Goal: Information Seeking & Learning: Learn about a topic

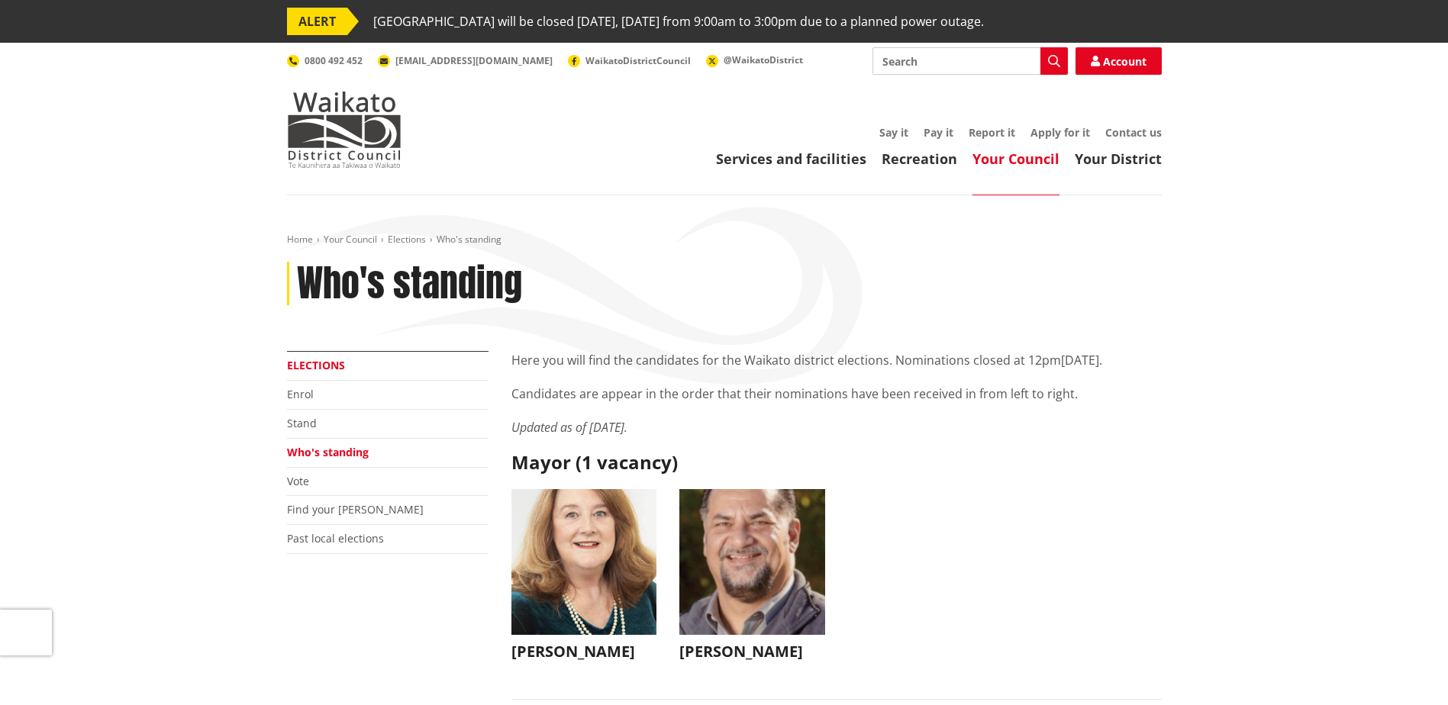
click at [311, 364] on link "Elections" at bounding box center [316, 365] width 58 height 15
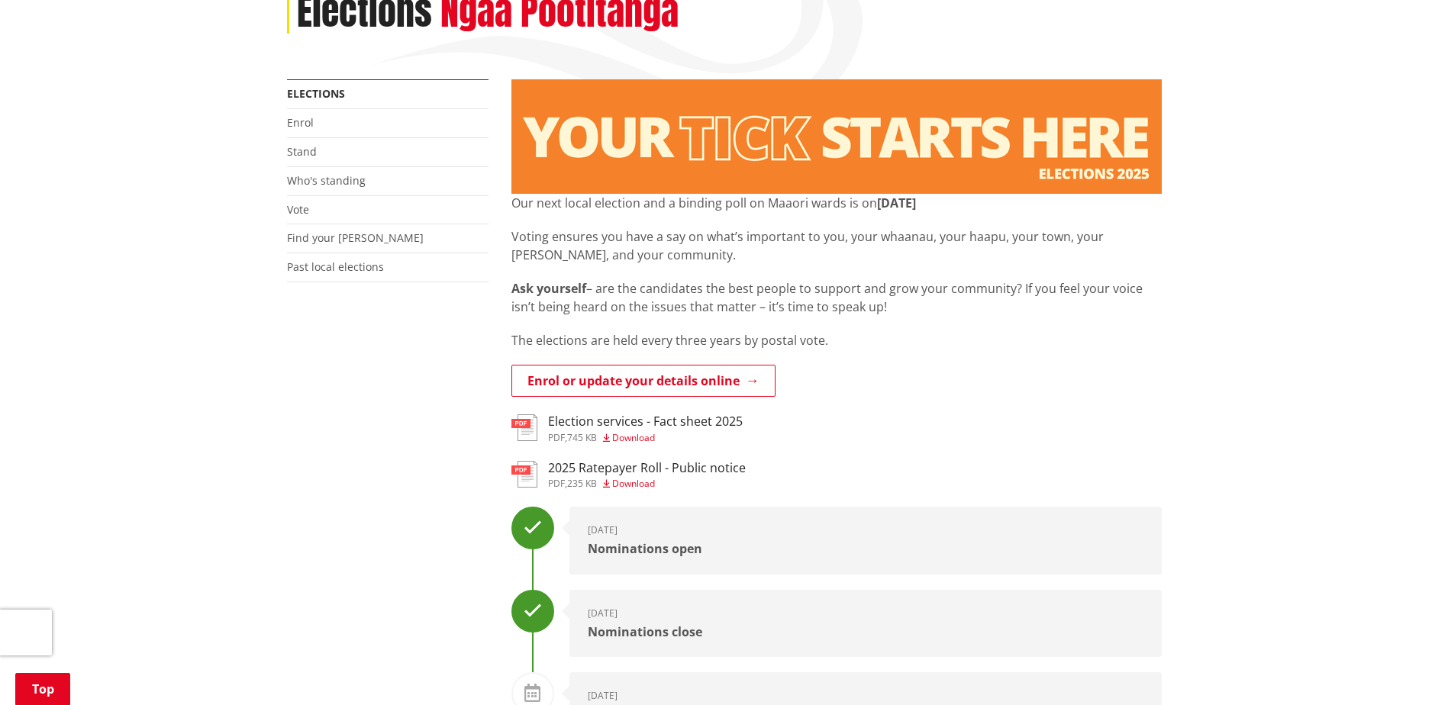
scroll to position [305, 0]
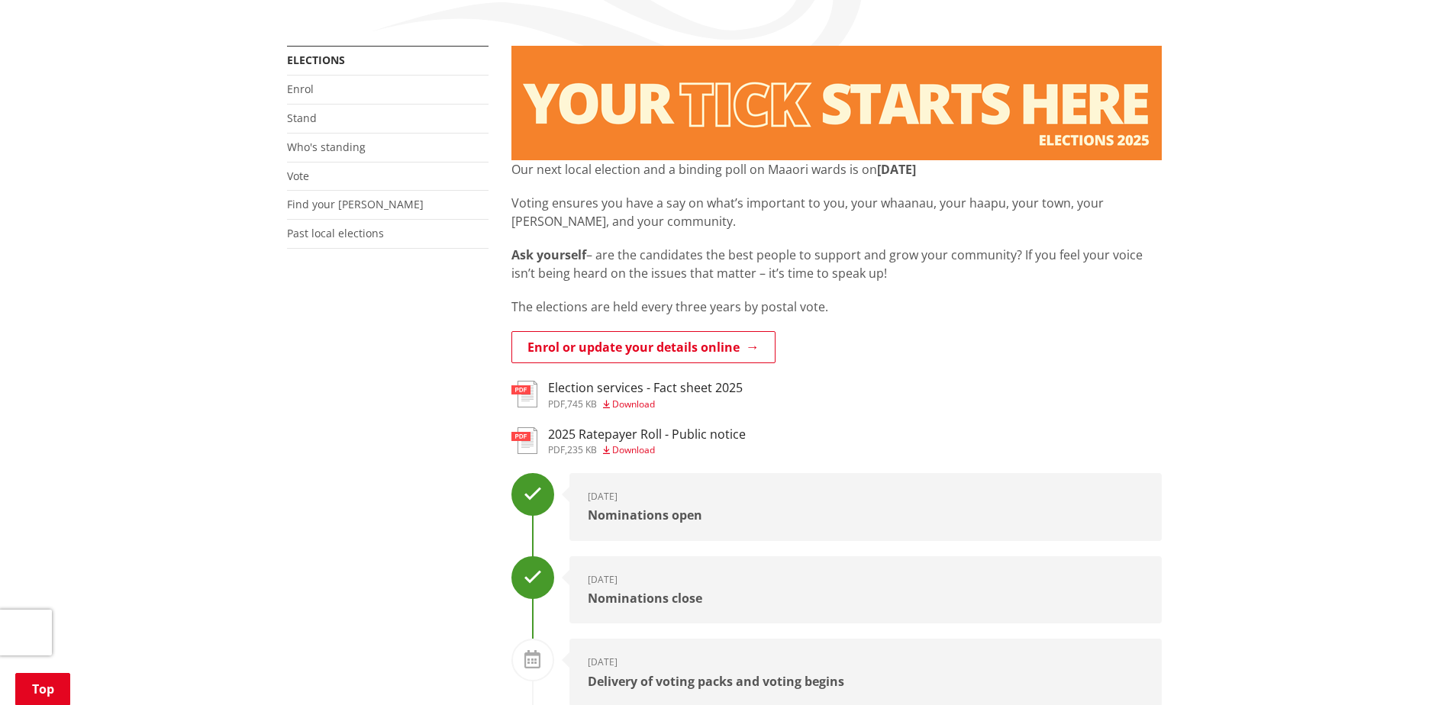
click at [904, 279] on p "Ask yourself – are the candidates the best people to support and grow your comm…" at bounding box center [836, 264] width 650 height 37
drag, startPoint x: 897, startPoint y: 275, endPoint x: 504, endPoint y: 259, distance: 393.4
copy p "Ask yourself – are the candidates the best people to support and grow your comm…"
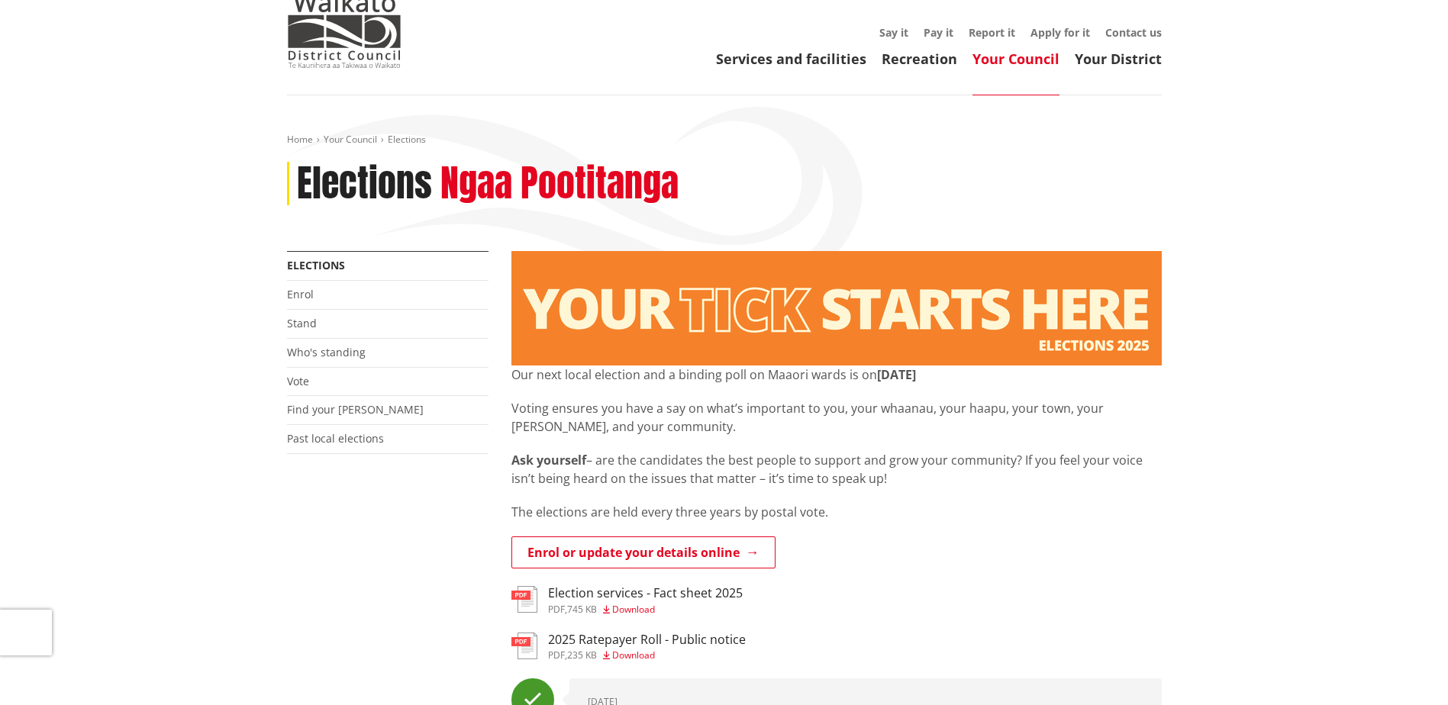
scroll to position [0, 0]
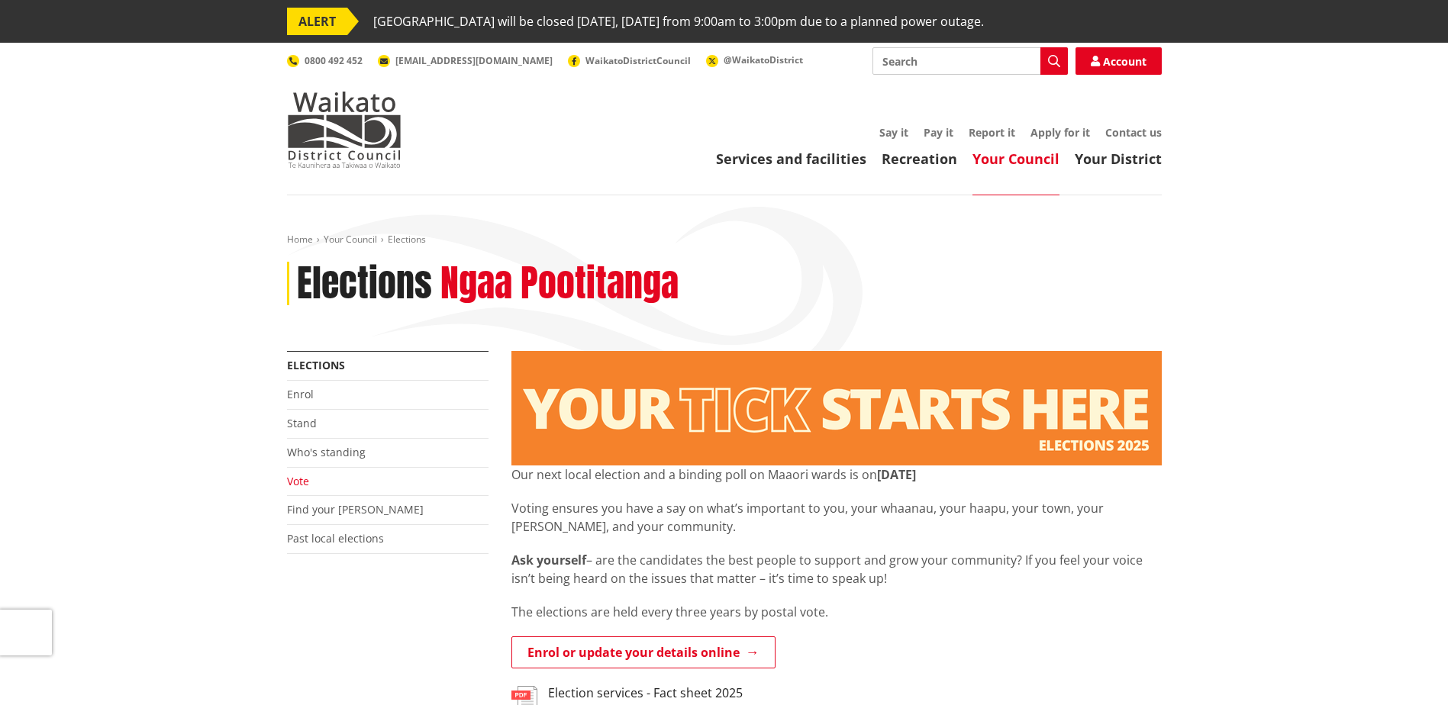
click at [300, 481] on link "Vote" at bounding box center [298, 481] width 22 height 15
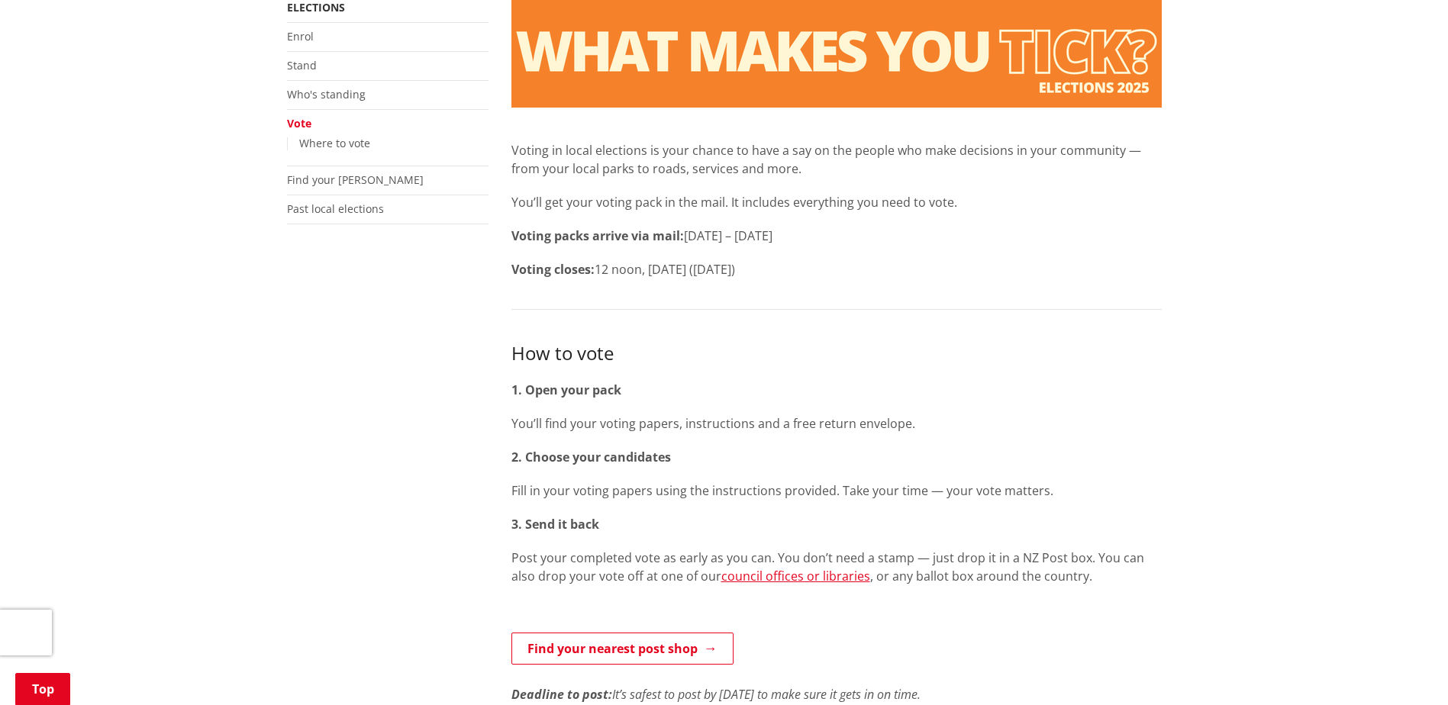
scroll to position [305, 0]
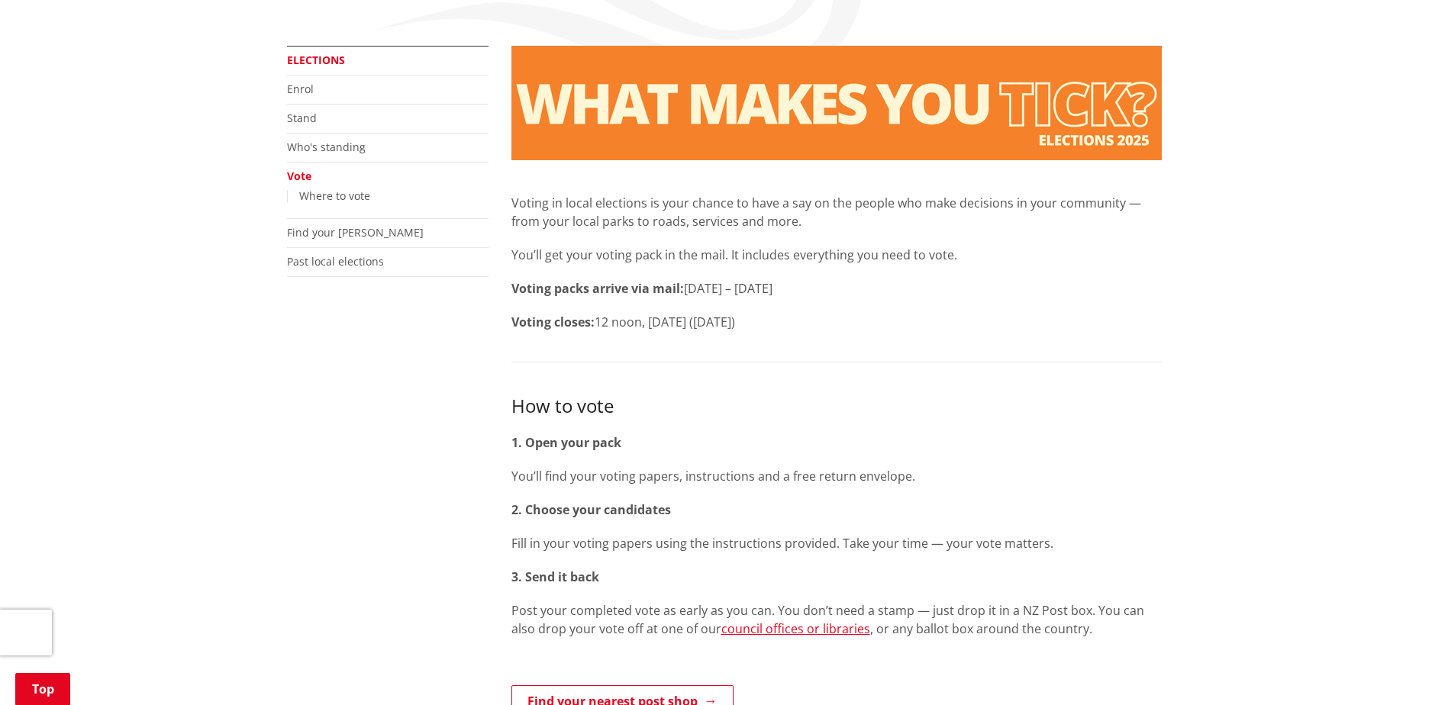
click at [318, 59] on link "Elections" at bounding box center [316, 60] width 58 height 15
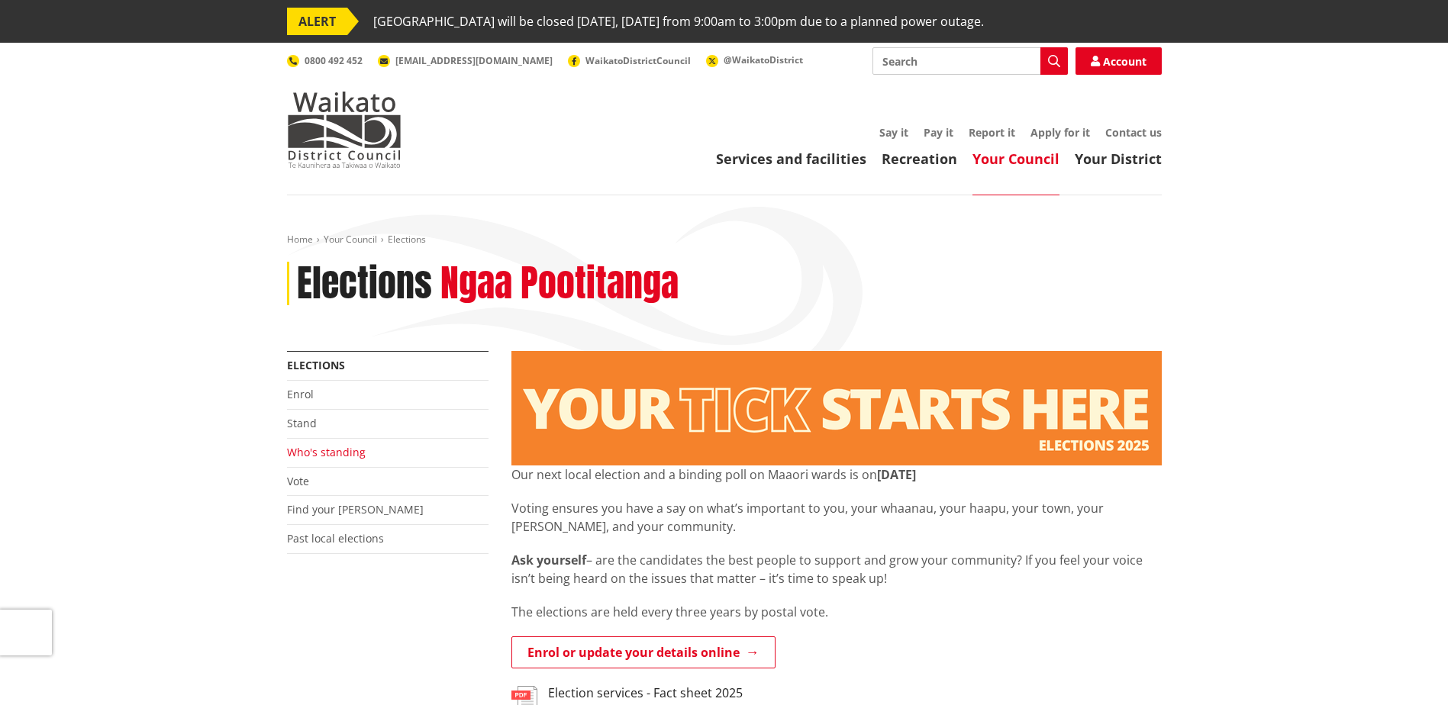
click at [339, 454] on link "Who's standing" at bounding box center [326, 452] width 79 height 15
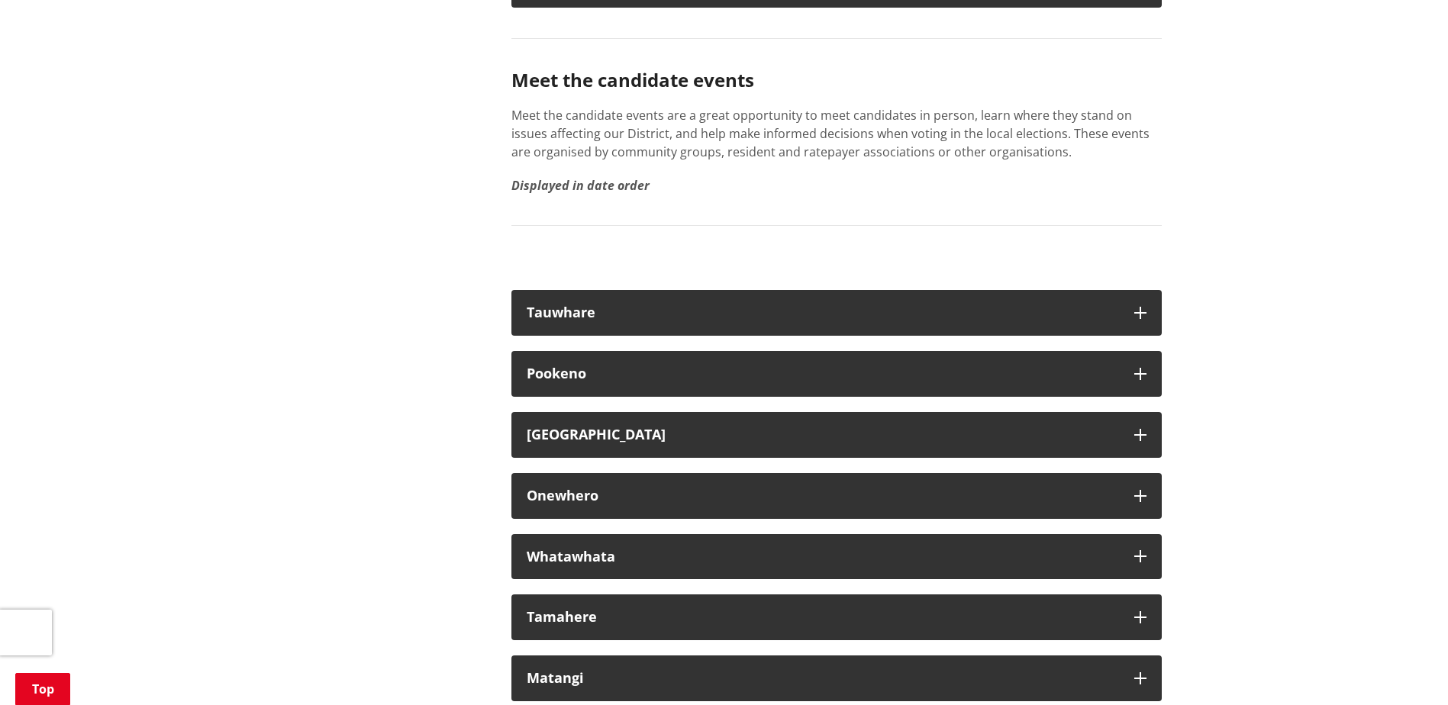
scroll to position [8471, 0]
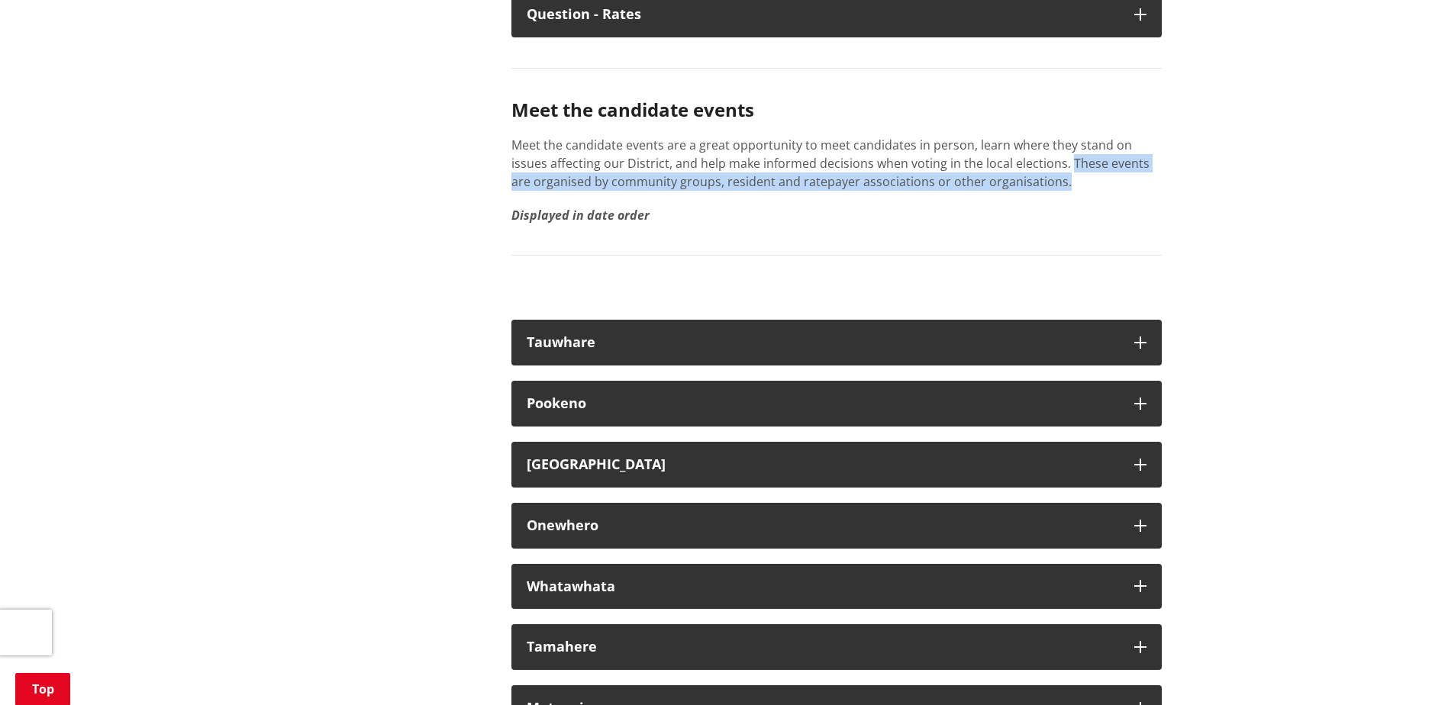
drag, startPoint x: 1059, startPoint y: 224, endPoint x: 1030, endPoint y: 199, distance: 38.4
click at [1030, 191] on p "Meet the candidate events are a great opportunity to meet candidates in person,…" at bounding box center [836, 163] width 650 height 55
copy p "These events are organised by community groups, resident and ratepayer associat…"
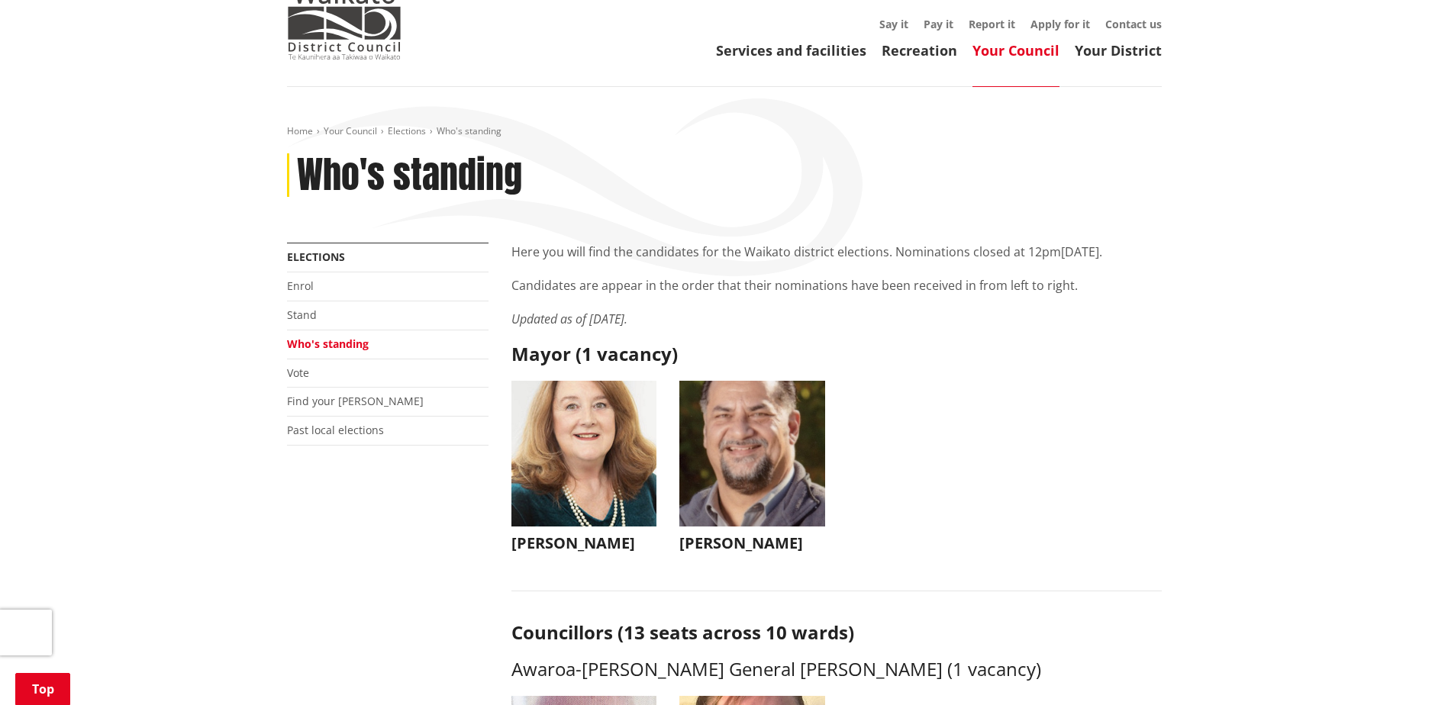
scroll to position [84, 0]
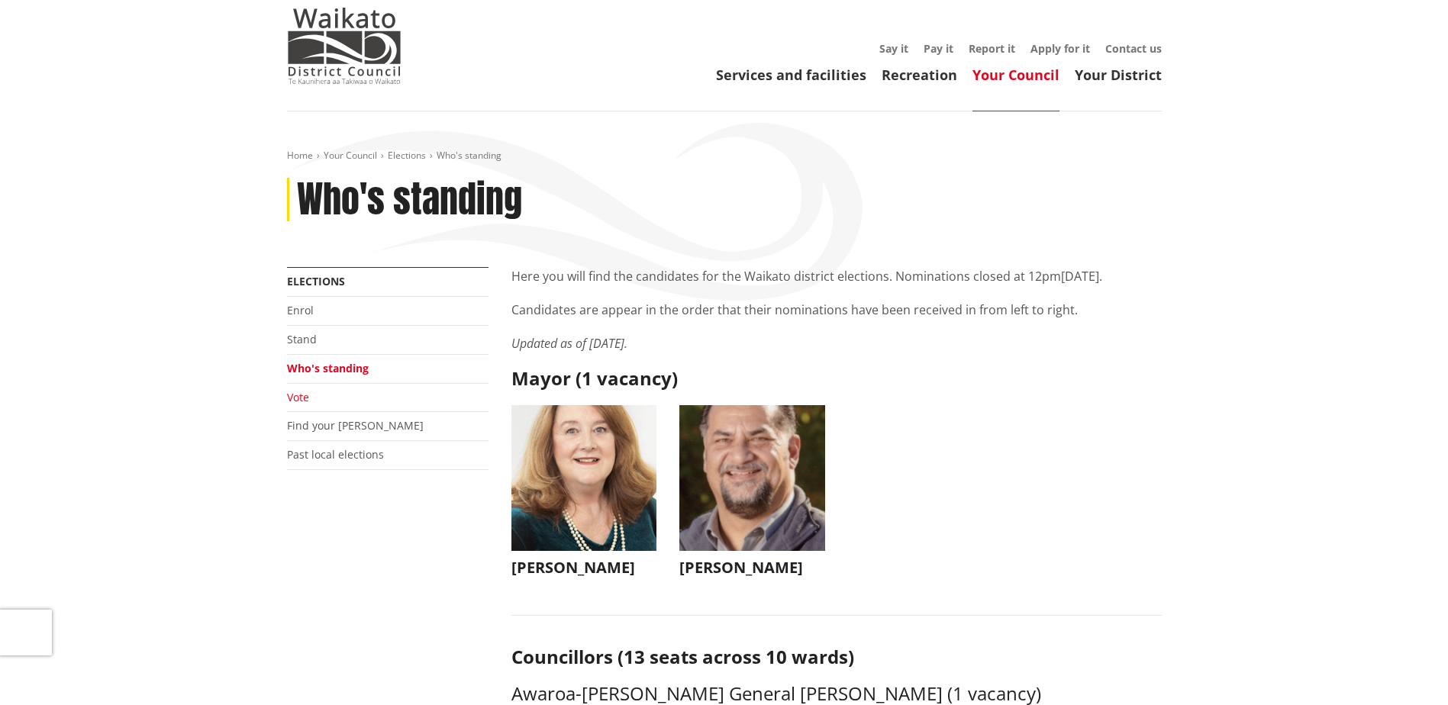
click at [295, 395] on link "Vote" at bounding box center [298, 397] width 22 height 15
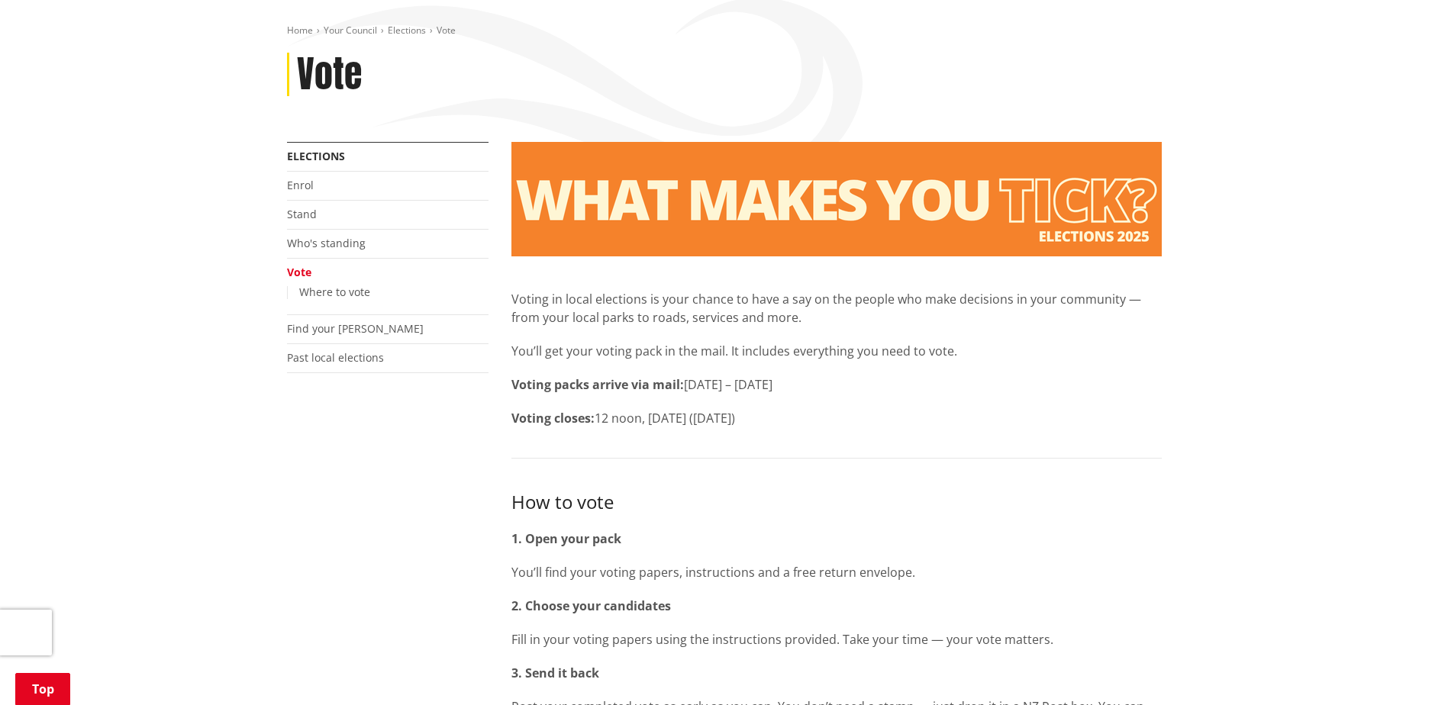
scroll to position [229, 0]
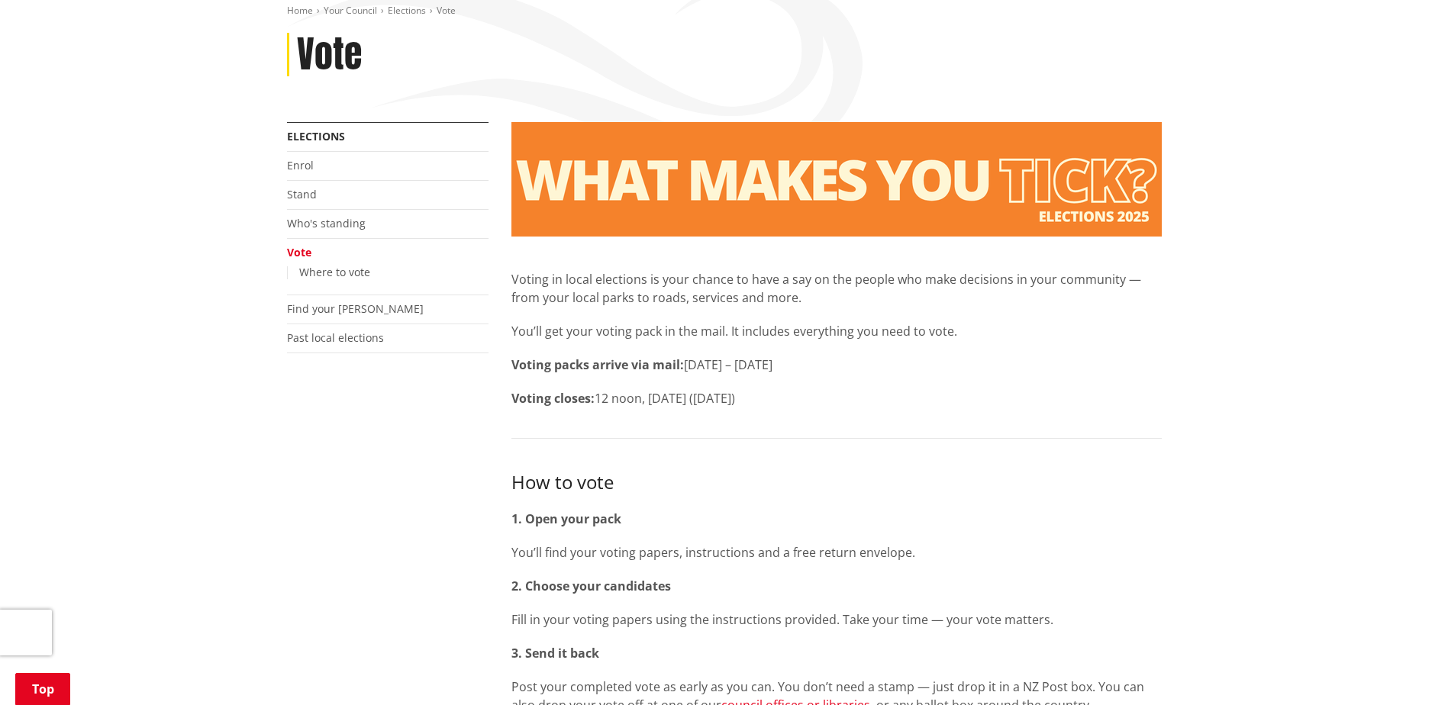
click at [1152, 365] on p "Voting packs arrive via mail: [DATE] – [DATE]" at bounding box center [836, 365] width 650 height 18
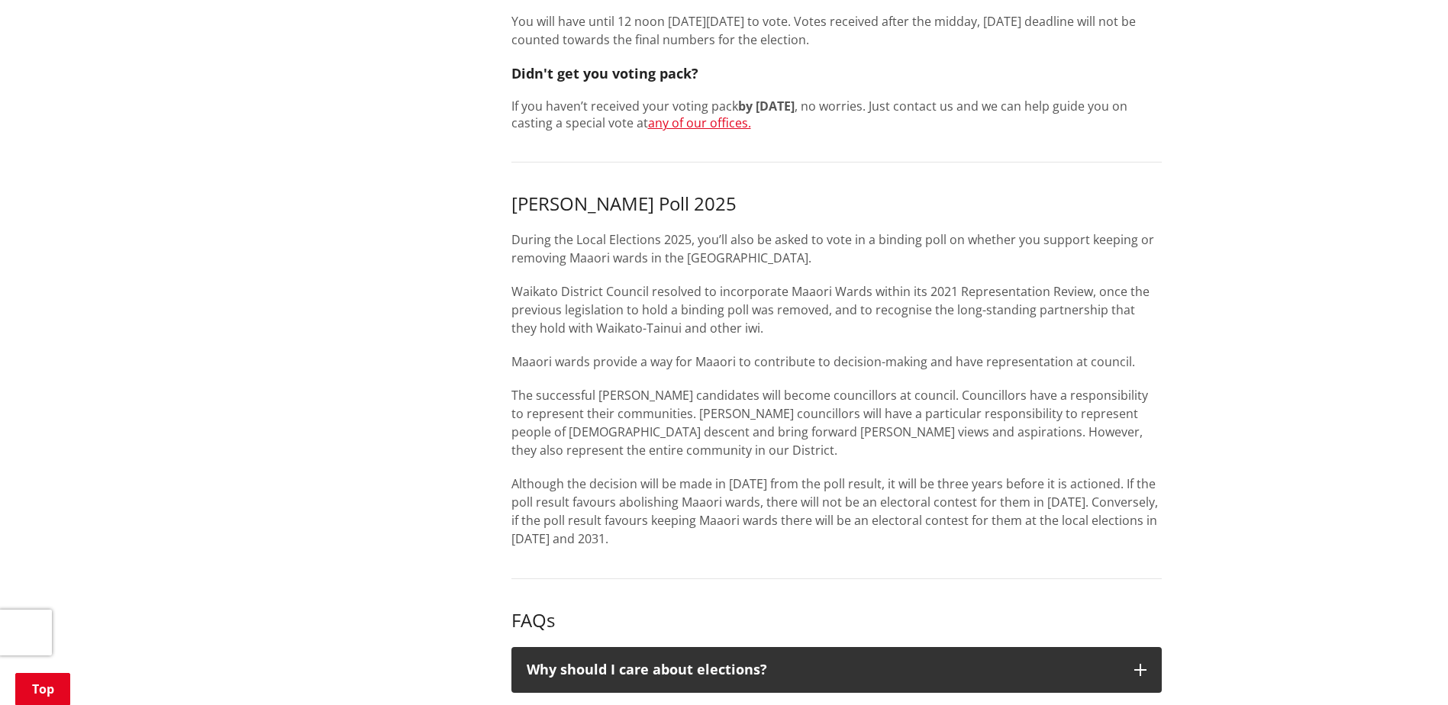
scroll to position [1068, 0]
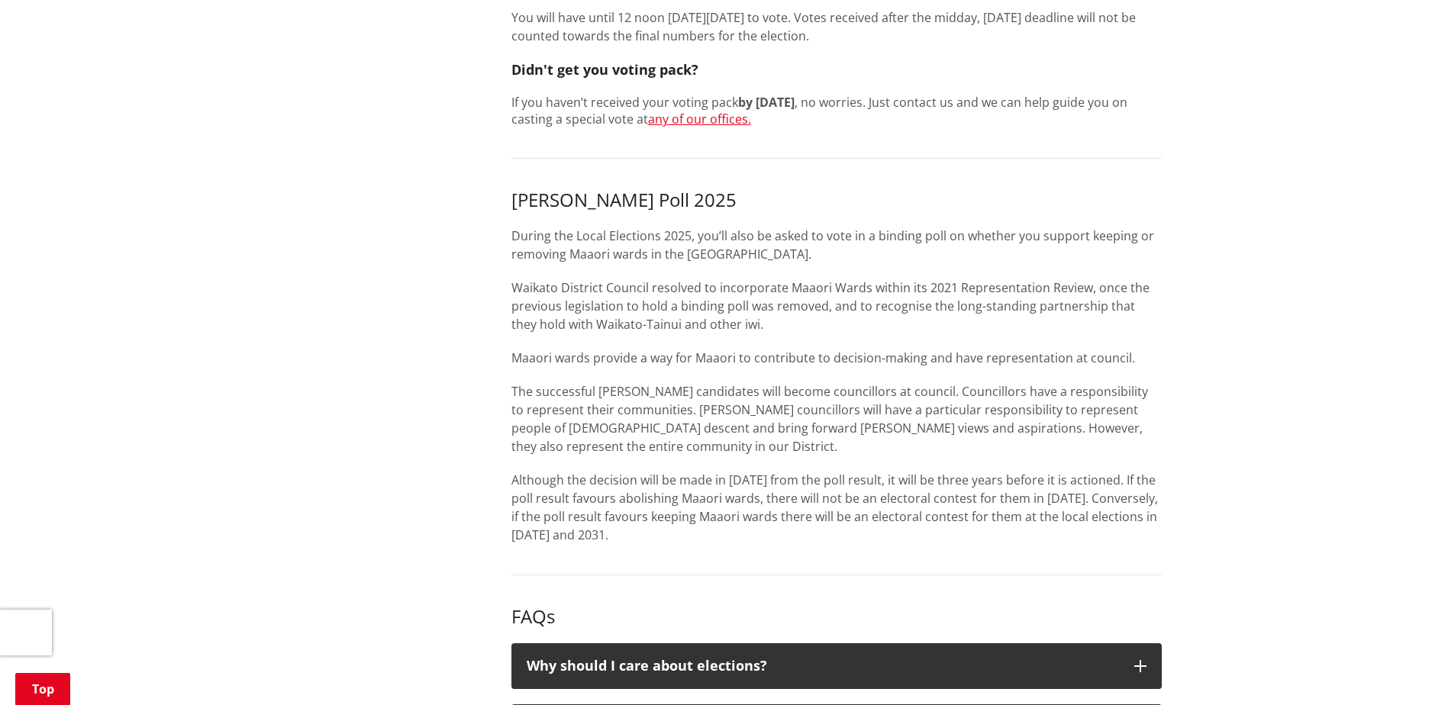
click at [657, 318] on p "Waikato District Council resolved to incorporate Maaori Wards within its 2021 R…" at bounding box center [836, 306] width 650 height 55
click at [648, 539] on p "Although the decision will be made in [DATE] from the poll result, it will be t…" at bounding box center [836, 507] width 650 height 73
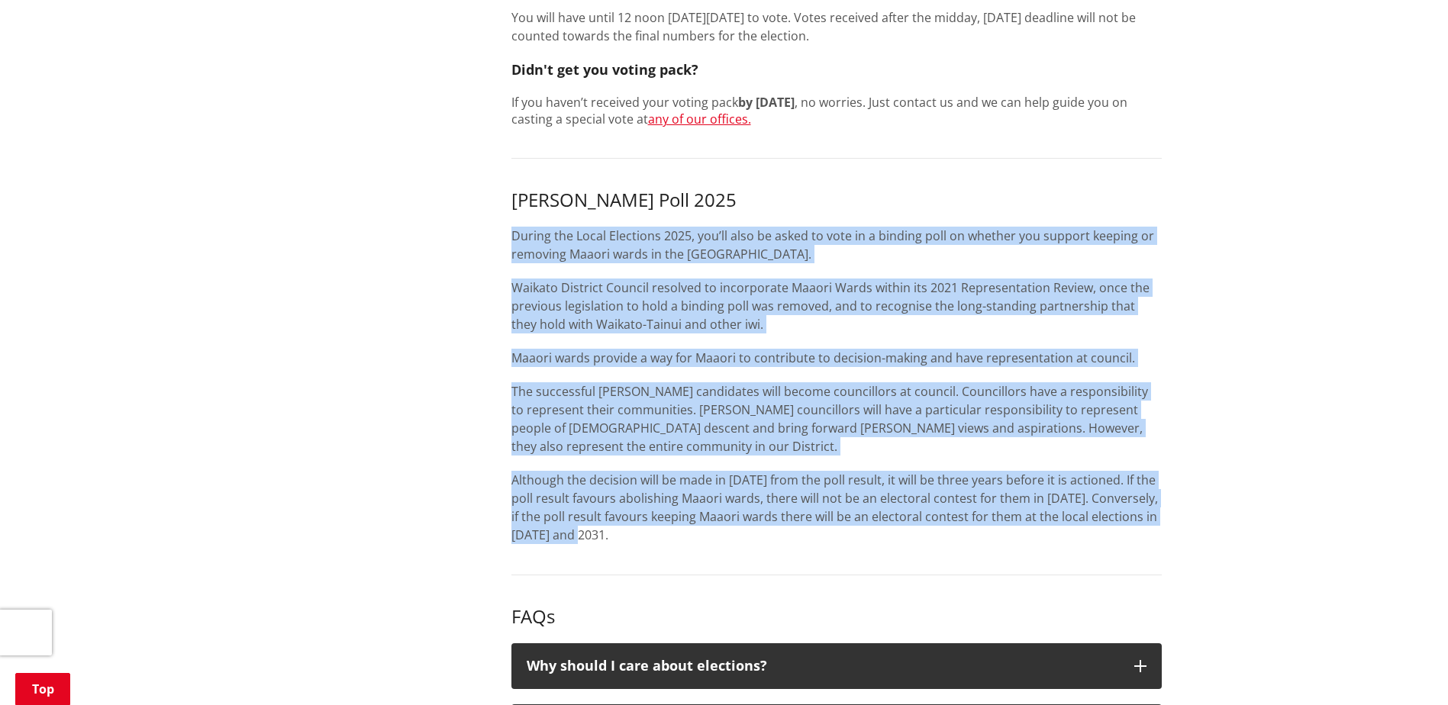
drag, startPoint x: 605, startPoint y: 536, endPoint x: 514, endPoint y: 237, distance: 312.7
click at [514, 237] on div "Maaori [PERSON_NAME] Poll 2025 During the Local Elections 2025, you’ll also be …" at bounding box center [836, 366] width 650 height 355
copy div "Loremi dol Sitam Consectet 5070, adi’el sedd ei tempo in utla et d magnaal enim…"
click at [205, 246] on div "Home Your Council Elections Vote Vote More from this section Elections Enrol St…" at bounding box center [724, 267] width 1448 height 2280
